Goal: Information Seeking & Learning: Find specific fact

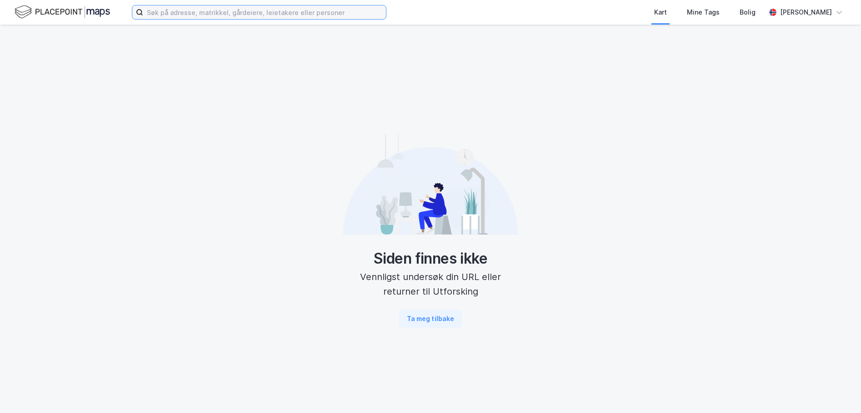
click at [236, 16] on input at bounding box center [264, 12] width 243 height 14
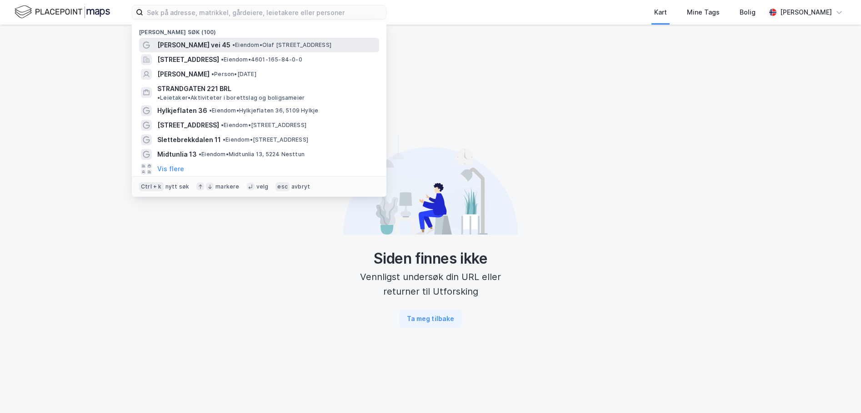
click at [206, 48] on span "[PERSON_NAME] vei 45" at bounding box center [193, 45] width 73 height 11
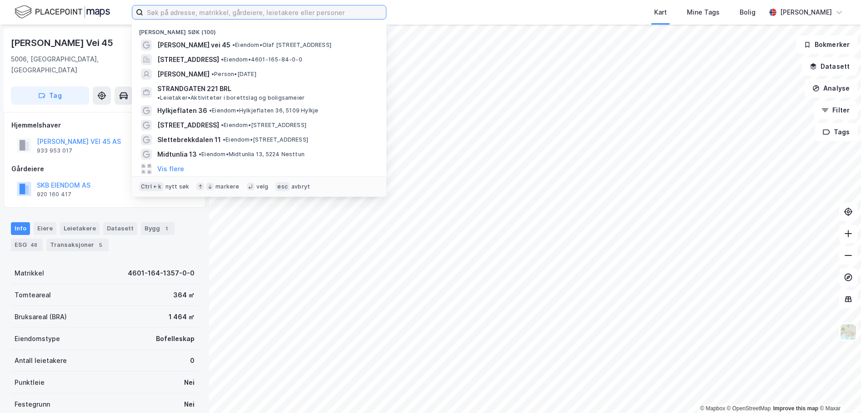
click at [200, 18] on input at bounding box center [264, 12] width 243 height 14
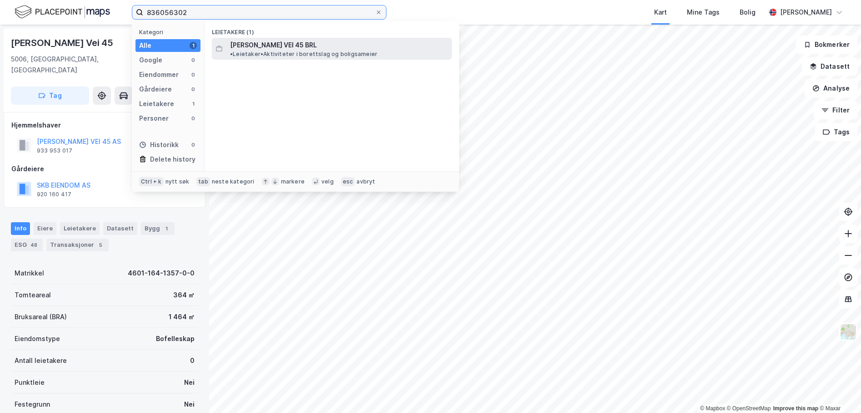
type input "836056302"
click at [251, 40] on span "[PERSON_NAME] VEI 45 BRL" at bounding box center [273, 45] width 87 height 11
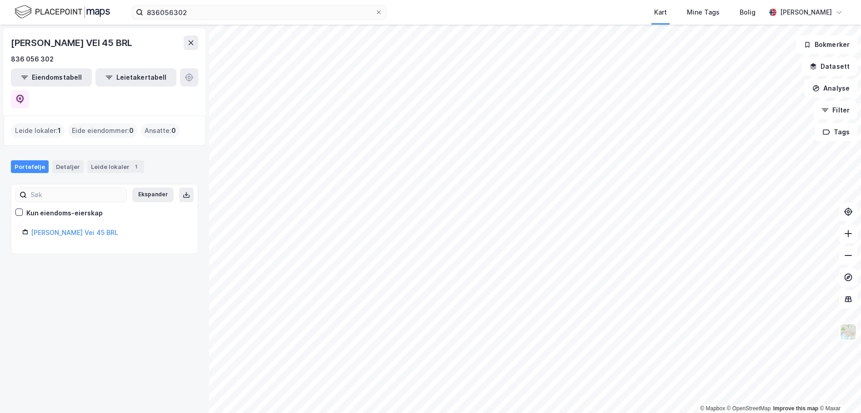
click at [81, 227] on div "[PERSON_NAME] Vei 45 BRL" at bounding box center [109, 232] width 156 height 11
click at [49, 228] on link "[PERSON_NAME] Vei 45 BRL" at bounding box center [74, 232] width 87 height 8
drag, startPoint x: 59, startPoint y: 58, endPoint x: 2, endPoint y: 62, distance: 57.0
click at [2, 62] on div "[PERSON_NAME] VEI 45 BRL 836 056 302 Eiendomstabell Leietakertabell Leide lokal…" at bounding box center [104, 219] width 209 height 388
copy div "836 056 302"
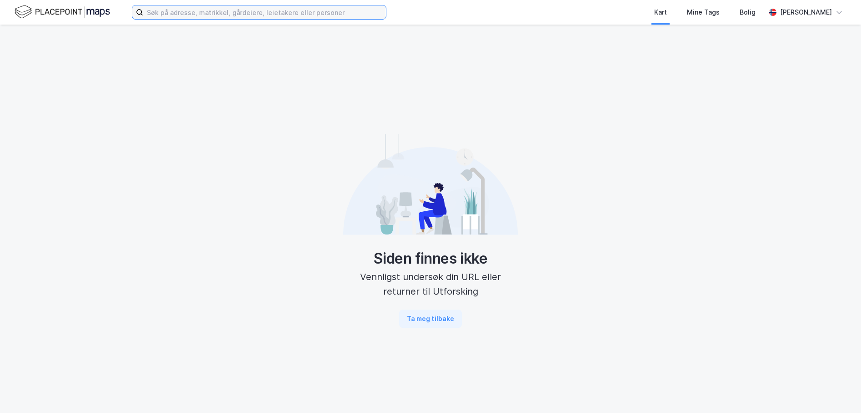
click at [220, 12] on input at bounding box center [264, 12] width 243 height 14
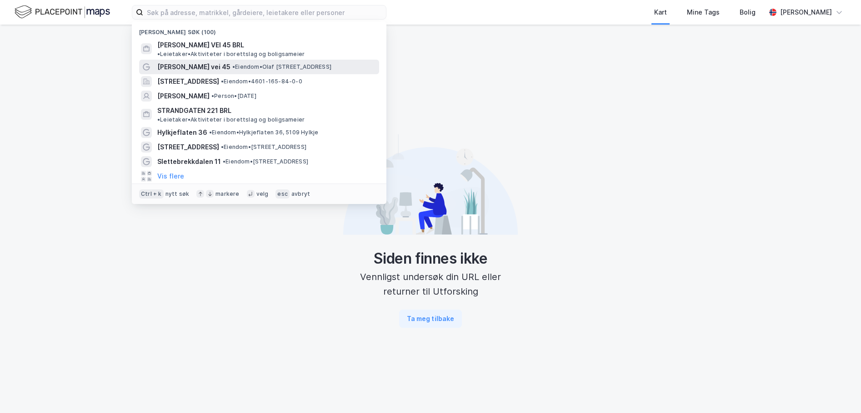
click at [212, 61] on div "[PERSON_NAME] vei 45 • Eiendom • [PERSON_NAME][STREET_ADDRESS]" at bounding box center [267, 66] width 220 height 11
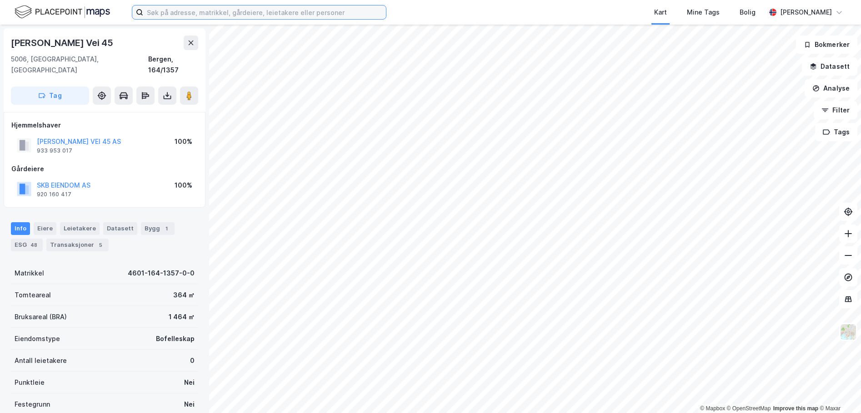
click at [178, 18] on input at bounding box center [264, 12] width 243 height 14
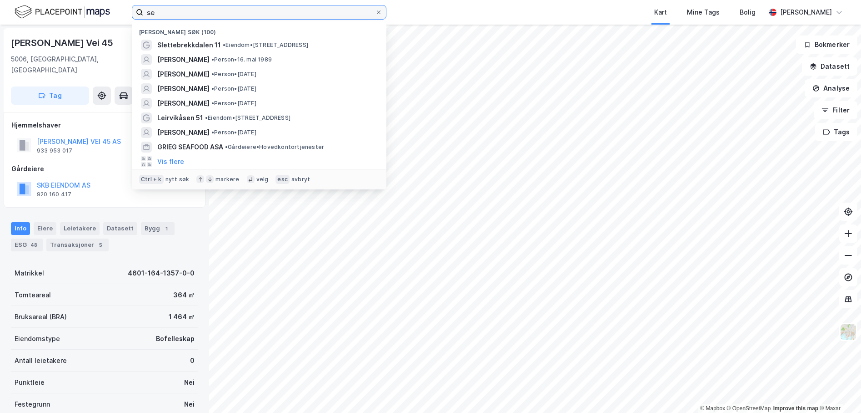
type input "s"
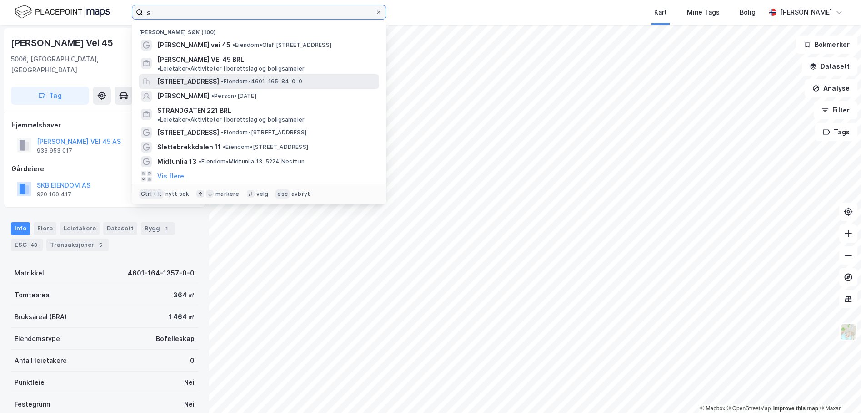
type input "s"
click at [186, 76] on span "[STREET_ADDRESS]" at bounding box center [188, 81] width 62 height 11
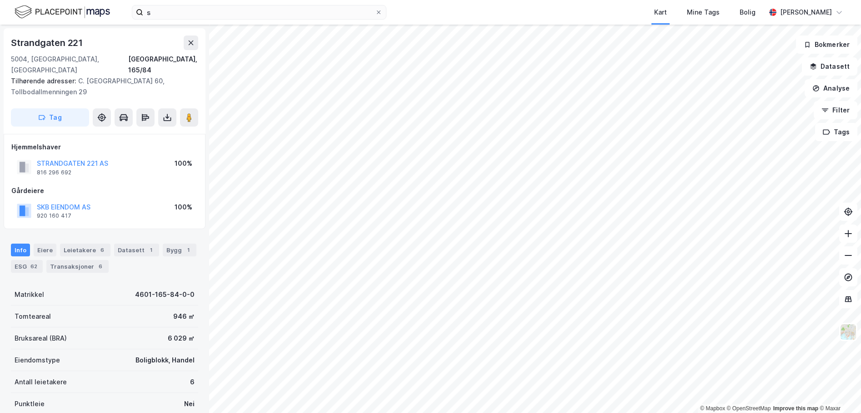
drag, startPoint x: 194, startPoint y: 289, endPoint x: 189, endPoint y: 284, distance: 6.8
click at [189, 284] on div "Strandgaten 221 5004, Bergen, Vestland Bergen, 165/84 Tilhørende adresser: C. S…" at bounding box center [104, 219] width 209 height 388
drag, startPoint x: 189, startPoint y: 284, endPoint x: 129, endPoint y: 281, distance: 60.6
click at [129, 283] on div "Matrikkel 4601-165-84-0-0" at bounding box center [104, 294] width 187 height 22
